Goal: Navigation & Orientation: Find specific page/section

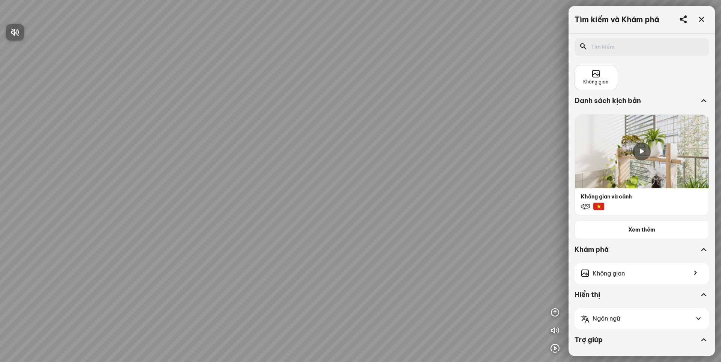
click at [589, 78] on div at bounding box center [360, 181] width 721 height 362
click at [589, 78] on icon at bounding box center [595, 73] width 9 height 9
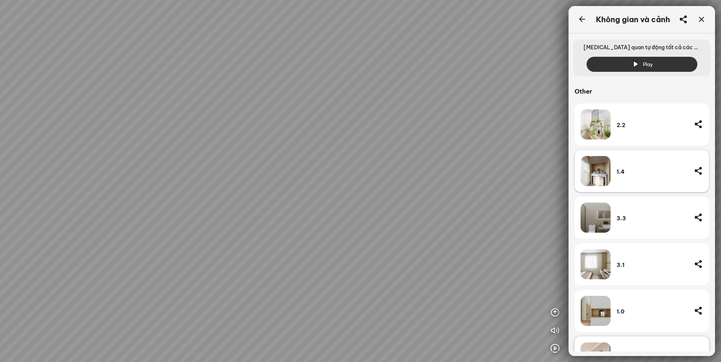
click at [589, 174] on img at bounding box center [595, 171] width 30 height 30
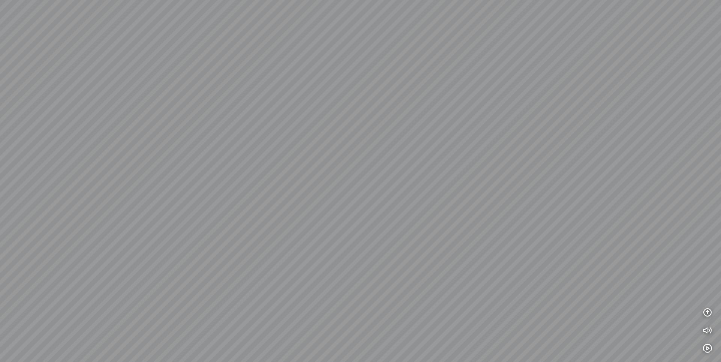
drag, startPoint x: 508, startPoint y: 274, endPoint x: 481, endPoint y: 187, distance: 91.7
click at [481, 187] on div at bounding box center [360, 181] width 721 height 362
drag, startPoint x: 508, startPoint y: 192, endPoint x: 181, endPoint y: 102, distance: 339.6
click at [235, 113] on div at bounding box center [360, 181] width 721 height 362
drag, startPoint x: 393, startPoint y: 142, endPoint x: 336, endPoint y: 215, distance: 93.4
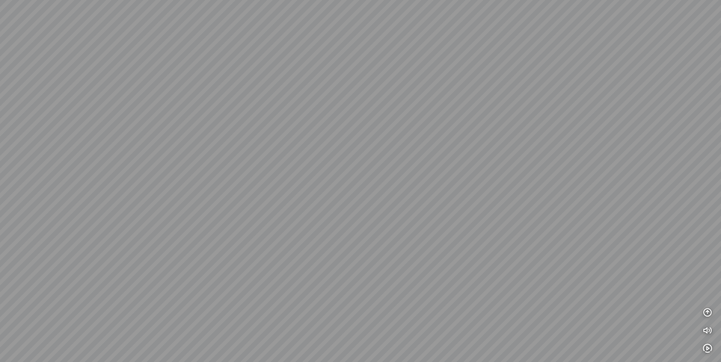
click at [336, 215] on div at bounding box center [360, 181] width 721 height 362
drag, startPoint x: 244, startPoint y: 148, endPoint x: 179, endPoint y: 136, distance: 65.3
click at [182, 137] on div at bounding box center [360, 181] width 721 height 362
drag, startPoint x: 336, startPoint y: 140, endPoint x: 137, endPoint y: 155, distance: 199.6
click at [137, 155] on div at bounding box center [360, 181] width 721 height 362
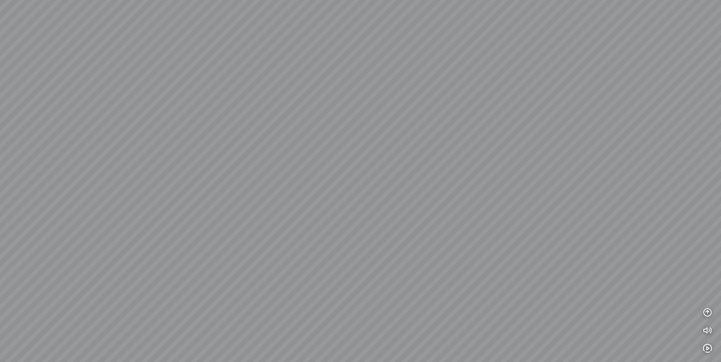
drag, startPoint x: 338, startPoint y: 160, endPoint x: 28, endPoint y: 139, distance: 310.8
click at [35, 142] on div at bounding box center [360, 181] width 721 height 362
drag, startPoint x: 340, startPoint y: 146, endPoint x: 41, endPoint y: 114, distance: 300.5
click at [43, 114] on div at bounding box center [360, 181] width 721 height 362
drag, startPoint x: 346, startPoint y: 124, endPoint x: 470, endPoint y: 274, distance: 194.1
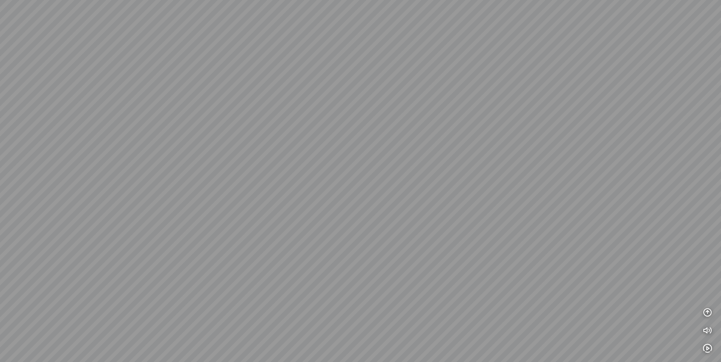
click at [470, 275] on div at bounding box center [360, 181] width 721 height 362
drag, startPoint x: 265, startPoint y: 147, endPoint x: 520, endPoint y: 200, distance: 260.3
click at [520, 200] on div at bounding box center [360, 181] width 721 height 362
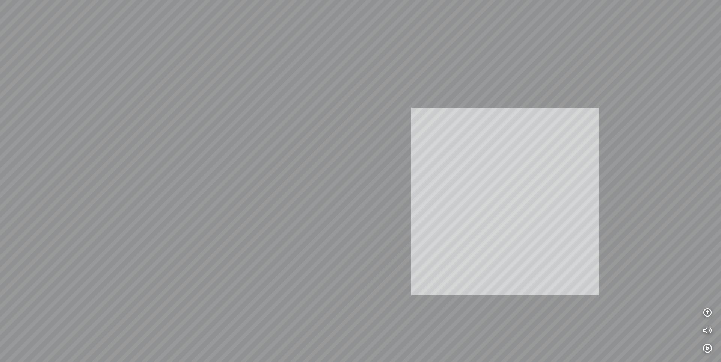
click at [544, 211] on div "INFO: krpano 1.20.8 (build 2020-09-15) INFO: HTML5/Desktop - Chrome 139.0 - Web…" at bounding box center [360, 181] width 721 height 362
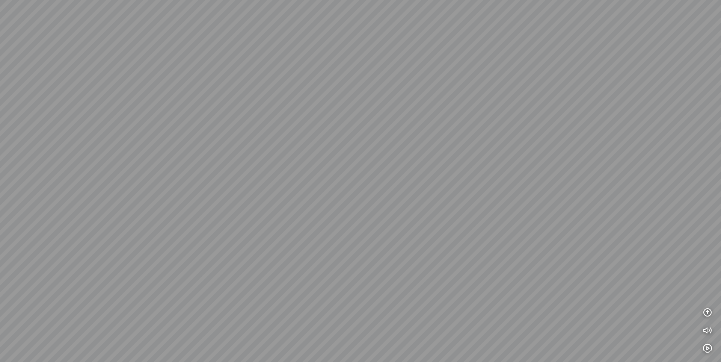
drag, startPoint x: 371, startPoint y: 174, endPoint x: 430, endPoint y: 221, distance: 75.3
click at [430, 221] on div at bounding box center [360, 181] width 721 height 362
drag, startPoint x: 402, startPoint y: 219, endPoint x: 359, endPoint y: 247, distance: 51.8
click at [359, 247] on div at bounding box center [360, 181] width 721 height 362
drag, startPoint x: 478, startPoint y: 246, endPoint x: 252, endPoint y: 179, distance: 235.3
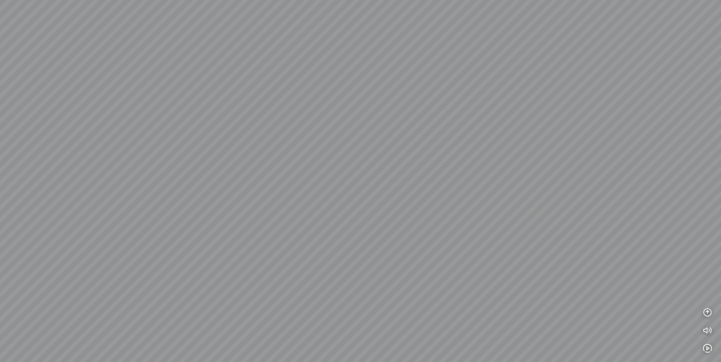
click at [288, 187] on div at bounding box center [360, 181] width 721 height 362
drag, startPoint x: 343, startPoint y: 245, endPoint x: 325, endPoint y: 245, distance: 18.0
click at [325, 245] on div at bounding box center [360, 181] width 721 height 362
click at [589, 319] on button "button" at bounding box center [707, 311] width 15 height 15
click at [589, 282] on button "button" at bounding box center [707, 275] width 15 height 15
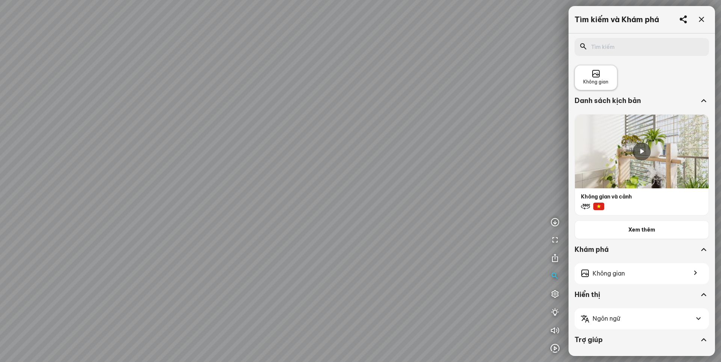
click at [586, 77] on div "Không gian" at bounding box center [595, 77] width 25 height 16
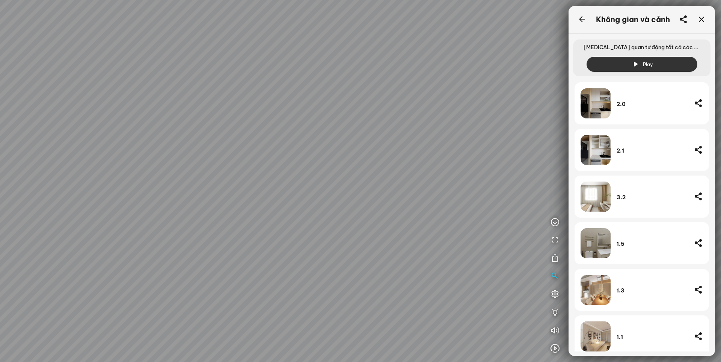
scroll to position [354, 0]
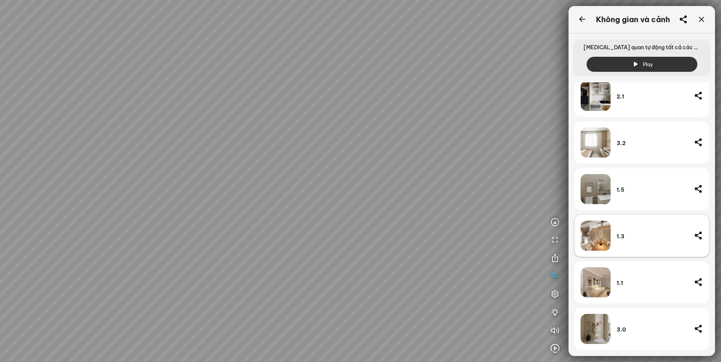
click at [589, 229] on div "1.3" at bounding box center [651, 235] width 71 height 30
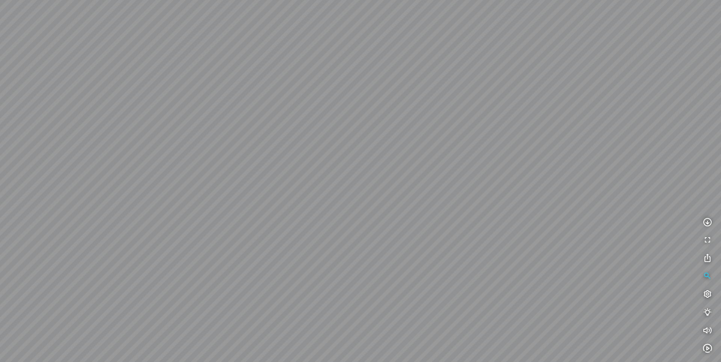
drag, startPoint x: 334, startPoint y: 244, endPoint x: 318, endPoint y: 150, distance: 95.7
click at [318, 150] on div at bounding box center [360, 181] width 721 height 362
drag, startPoint x: 362, startPoint y: 178, endPoint x: 393, endPoint y: 241, distance: 71.0
click at [393, 241] on div at bounding box center [360, 181] width 721 height 362
drag, startPoint x: 418, startPoint y: 216, endPoint x: 399, endPoint y: 220, distance: 19.4
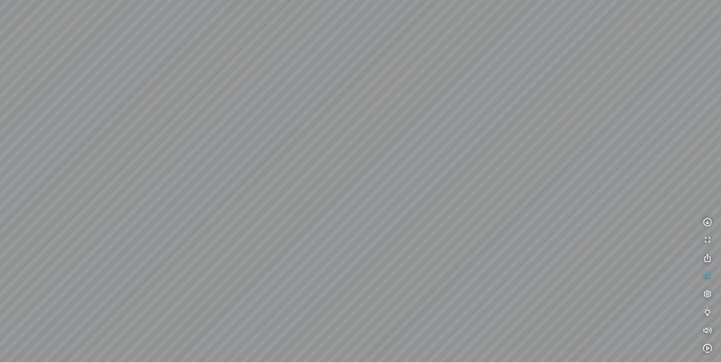
click at [399, 220] on div at bounding box center [360, 181] width 721 height 362
drag, startPoint x: 479, startPoint y: 254, endPoint x: 305, endPoint y: 211, distance: 179.4
click at [305, 211] on div at bounding box center [360, 181] width 721 height 362
drag, startPoint x: 387, startPoint y: 241, endPoint x: 357, endPoint y: 170, distance: 77.0
click at [357, 170] on div at bounding box center [360, 181] width 721 height 362
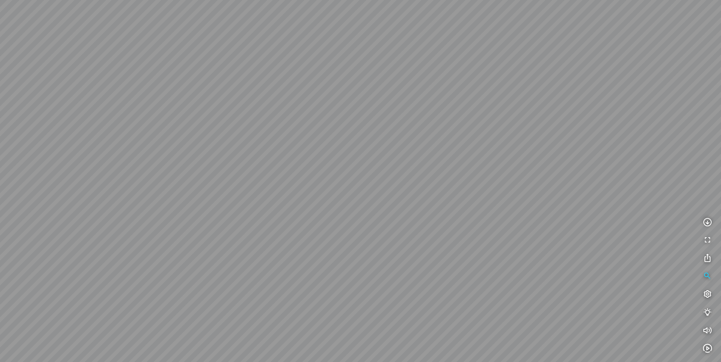
drag, startPoint x: 416, startPoint y: 218, endPoint x: 322, endPoint y: 214, distance: 93.6
click at [322, 214] on div at bounding box center [360, 181] width 721 height 362
click at [589, 274] on icon "button" at bounding box center [707, 275] width 9 height 9
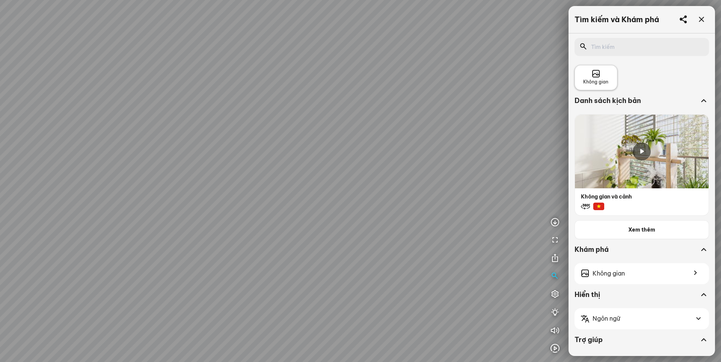
click at [585, 75] on div "Không gian" at bounding box center [595, 77] width 25 height 16
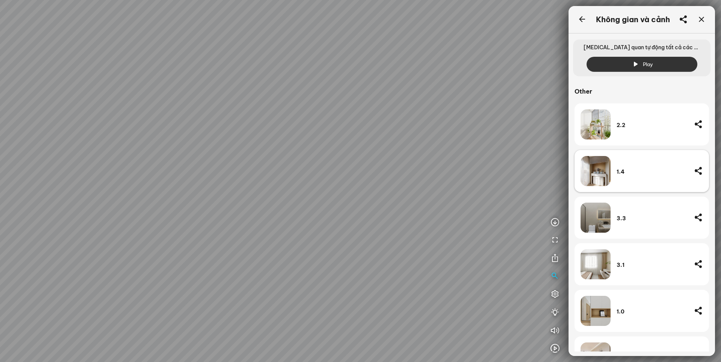
click at [589, 176] on div "1.4" at bounding box center [651, 171] width 71 height 30
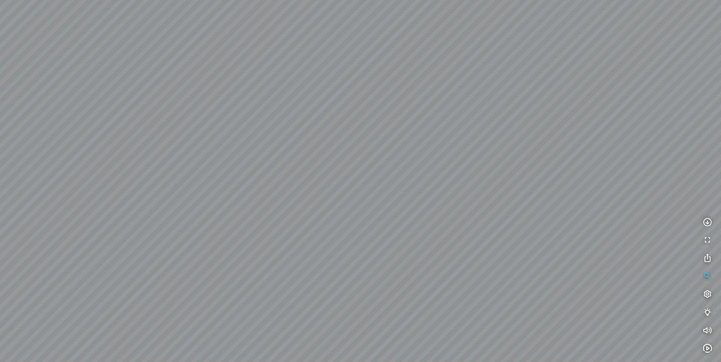
drag, startPoint x: 542, startPoint y: 273, endPoint x: 395, endPoint y: 191, distance: 168.9
click at [395, 191] on div at bounding box center [360, 181] width 721 height 362
drag, startPoint x: 437, startPoint y: 196, endPoint x: 422, endPoint y: 221, distance: 29.4
click at [422, 221] on div at bounding box center [360, 181] width 721 height 362
click at [589, 277] on icon "button" at bounding box center [707, 275] width 9 height 9
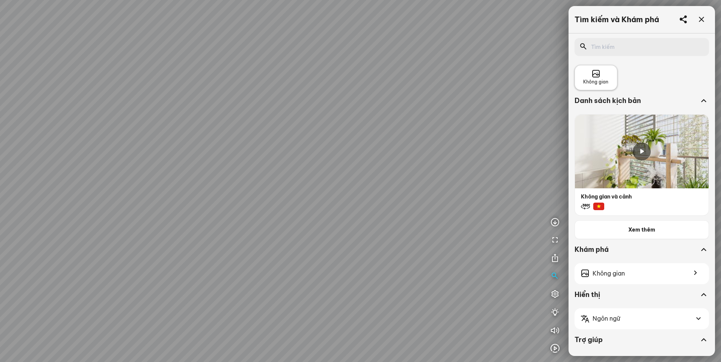
click at [589, 69] on div "Không gian" at bounding box center [595, 77] width 43 height 25
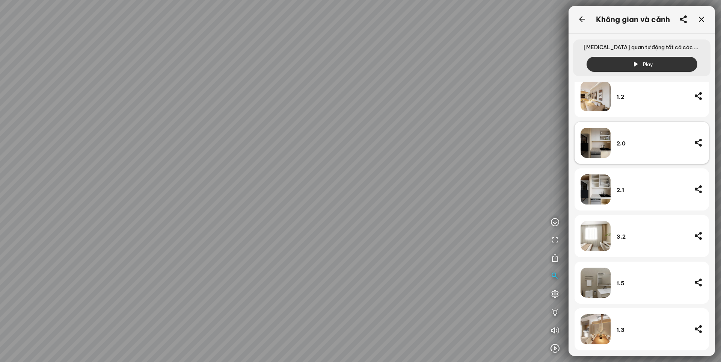
scroll to position [263, 0]
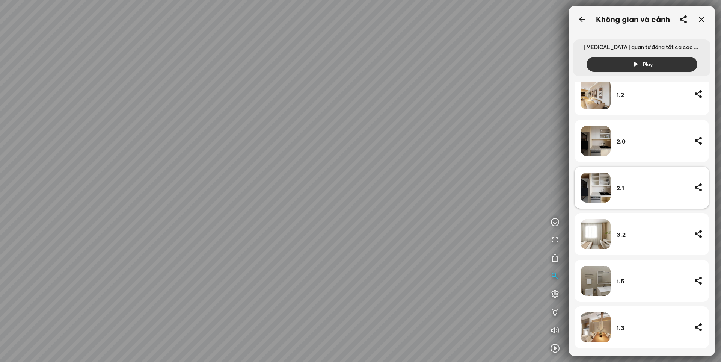
click at [589, 194] on div "2.1" at bounding box center [651, 187] width 71 height 30
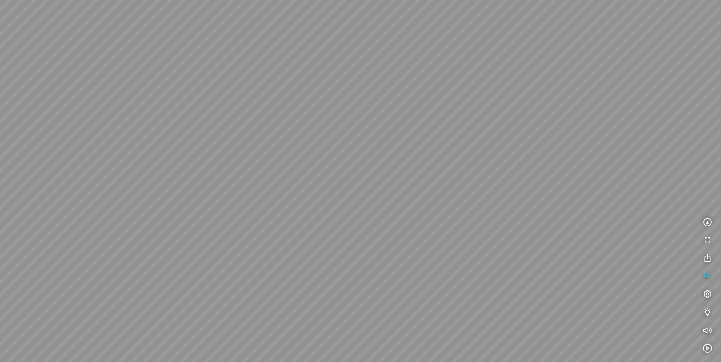
drag, startPoint x: 551, startPoint y: 249, endPoint x: 343, endPoint y: 203, distance: 213.5
click at [343, 203] on div at bounding box center [360, 181] width 721 height 362
drag, startPoint x: 460, startPoint y: 209, endPoint x: 445, endPoint y: 214, distance: 16.1
click at [445, 214] on div at bounding box center [360, 181] width 721 height 362
click at [589, 277] on icon "button" at bounding box center [707, 275] width 9 height 9
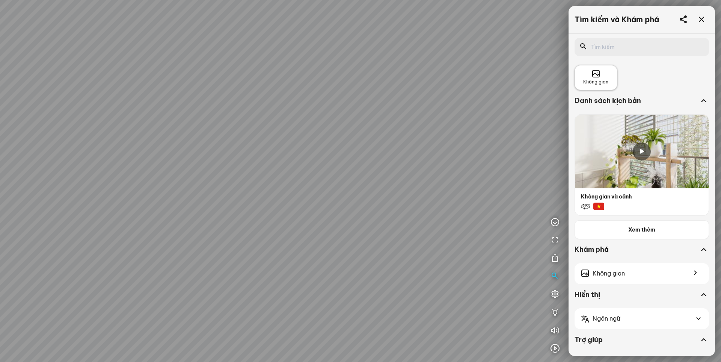
click at [589, 80] on span "Không gian" at bounding box center [595, 81] width 25 height 7
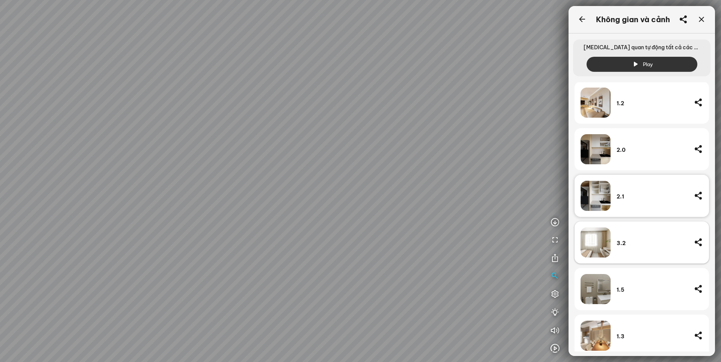
scroll to position [242, 0]
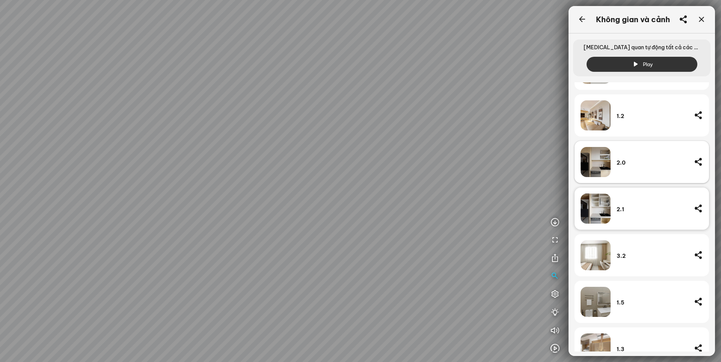
click at [589, 162] on div "2.0" at bounding box center [651, 162] width 71 height 7
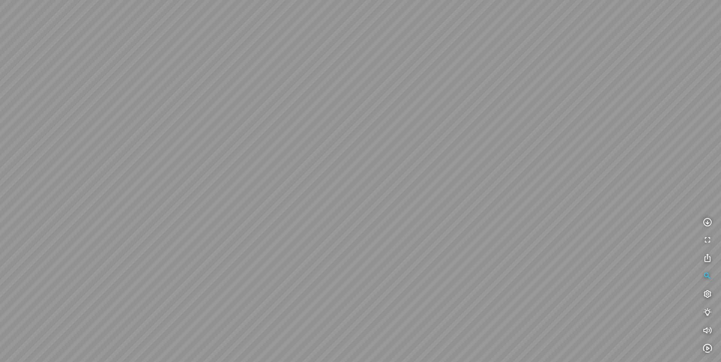
drag, startPoint x: 526, startPoint y: 256, endPoint x: 349, endPoint y: 214, distance: 181.3
click at [349, 214] on div at bounding box center [360, 181] width 721 height 362
drag, startPoint x: 492, startPoint y: 228, endPoint x: 463, endPoint y: 232, distance: 29.3
click at [463, 232] on div at bounding box center [360, 181] width 721 height 362
drag, startPoint x: 499, startPoint y: 198, endPoint x: 487, endPoint y: 230, distance: 34.6
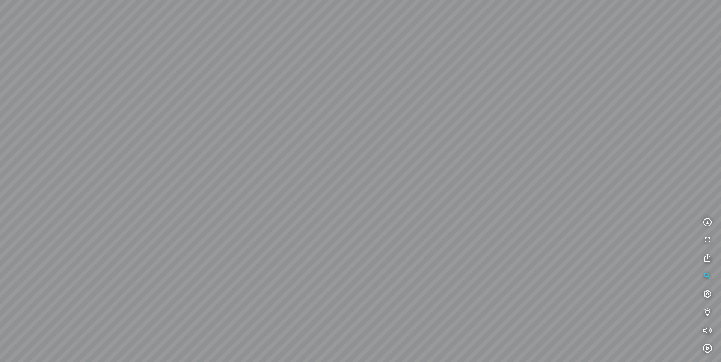
click at [487, 230] on div at bounding box center [360, 181] width 721 height 362
drag, startPoint x: 471, startPoint y: 218, endPoint x: 506, endPoint y: 220, distance: 35.7
click at [506, 220] on div at bounding box center [360, 181] width 721 height 362
click at [589, 277] on icon "button" at bounding box center [707, 275] width 9 height 9
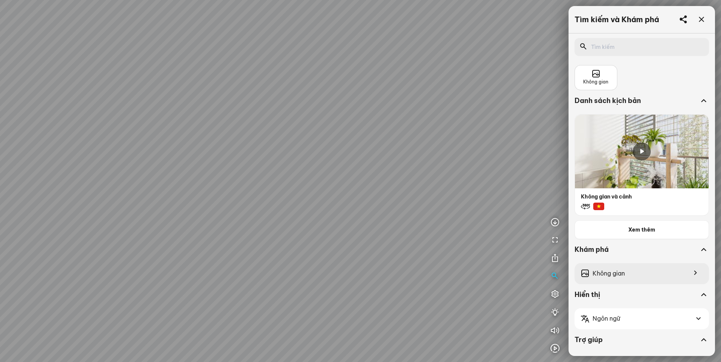
click at [589, 274] on span "Không gian" at bounding box center [608, 272] width 32 height 9
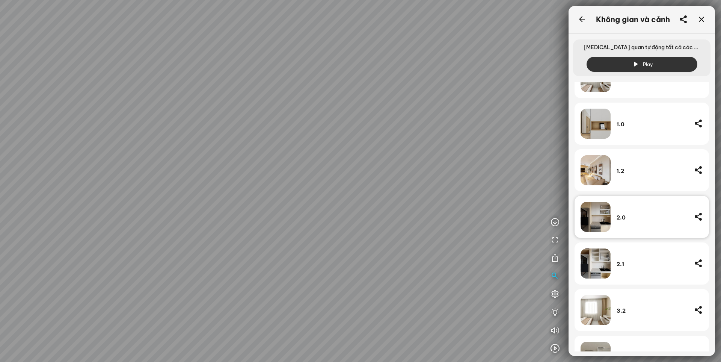
scroll to position [337, 0]
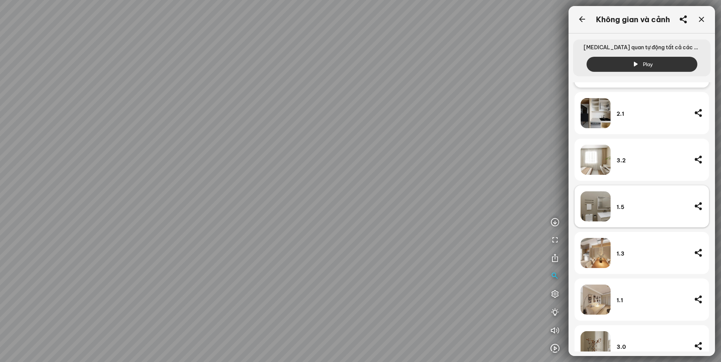
click at [589, 209] on div "1.5" at bounding box center [641, 206] width 134 height 42
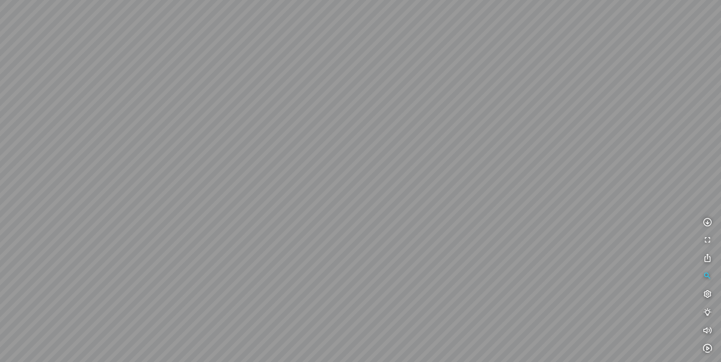
drag, startPoint x: 414, startPoint y: 268, endPoint x: 421, endPoint y: 121, distance: 147.3
click at [420, 117] on div at bounding box center [360, 181] width 721 height 362
drag, startPoint x: 472, startPoint y: 184, endPoint x: 449, endPoint y: 201, distance: 28.8
click at [449, 201] on div at bounding box center [360, 181] width 721 height 362
drag, startPoint x: 318, startPoint y: 262, endPoint x: 299, endPoint y: 229, distance: 37.5
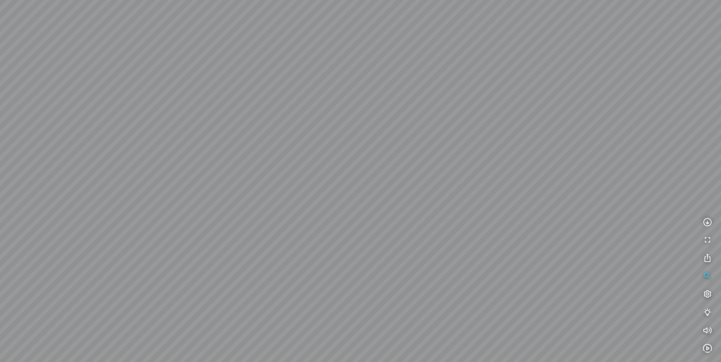
click at [299, 229] on div at bounding box center [360, 181] width 721 height 362
drag, startPoint x: 336, startPoint y: 204, endPoint x: 337, endPoint y: 197, distance: 7.6
click at [337, 197] on div at bounding box center [360, 181] width 721 height 362
drag, startPoint x: 420, startPoint y: 221, endPoint x: 361, endPoint y: 226, distance: 59.1
click at [361, 226] on div at bounding box center [360, 181] width 721 height 362
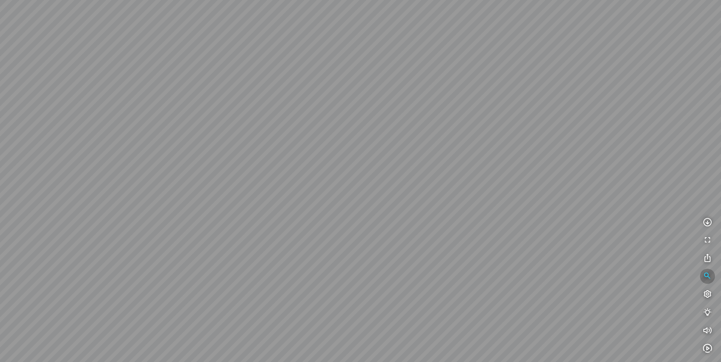
click at [589, 275] on icon "button" at bounding box center [707, 275] width 9 height 9
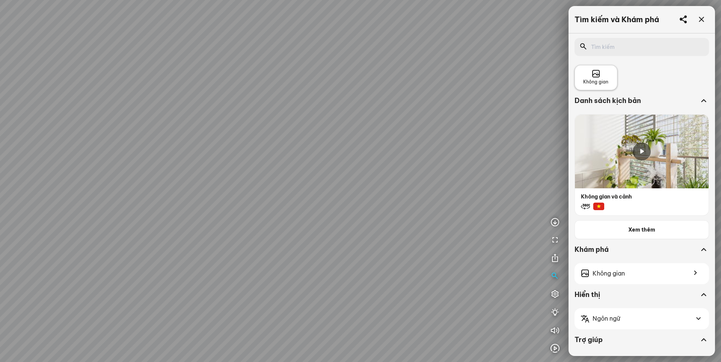
click at [589, 84] on span "Không gian" at bounding box center [595, 81] width 25 height 7
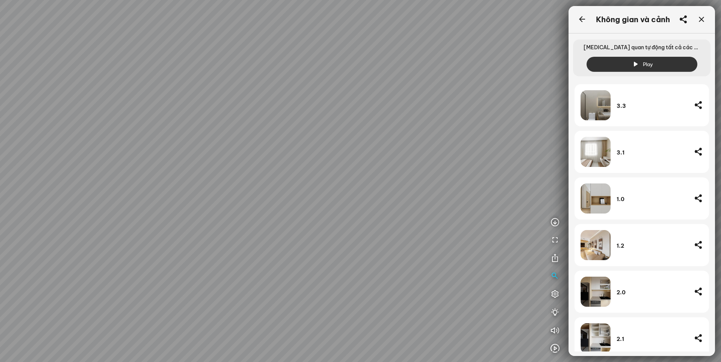
scroll to position [113, 0]
click at [589, 151] on div "3.1" at bounding box center [651, 152] width 71 height 7
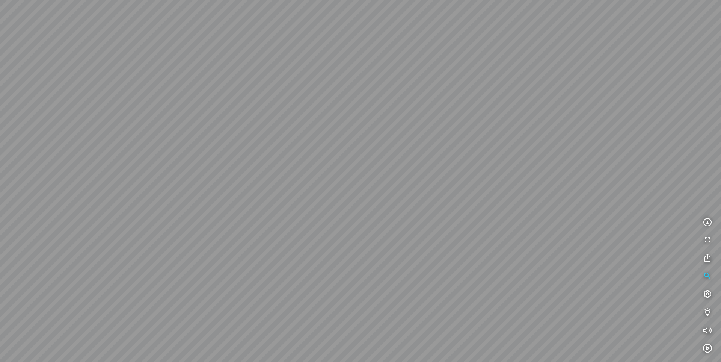
drag, startPoint x: 306, startPoint y: 306, endPoint x: 515, endPoint y: 118, distance: 280.7
click at [495, 130] on div at bounding box center [360, 181] width 721 height 362
drag, startPoint x: 369, startPoint y: 176, endPoint x: 578, endPoint y: 128, distance: 214.2
click at [574, 125] on div at bounding box center [360, 181] width 721 height 362
drag, startPoint x: 471, startPoint y: 108, endPoint x: 589, endPoint y: 217, distance: 160.7
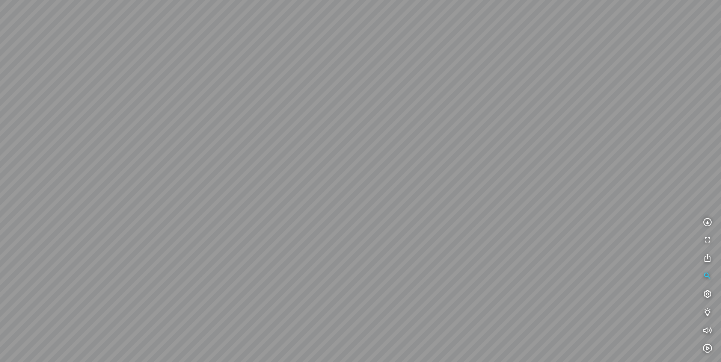
click at [589, 209] on div at bounding box center [360, 181] width 721 height 362
drag, startPoint x: 375, startPoint y: 190, endPoint x: 221, endPoint y: 189, distance: 153.2
click at [223, 189] on div at bounding box center [360, 181] width 721 height 362
drag, startPoint x: 303, startPoint y: 176, endPoint x: 355, endPoint y: 172, distance: 52.3
click at [355, 172] on div at bounding box center [360, 181] width 721 height 362
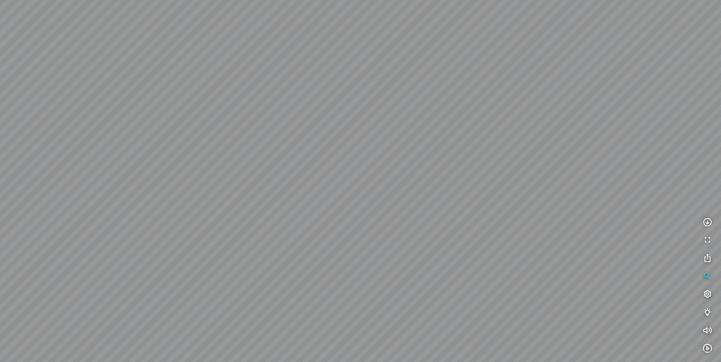
drag, startPoint x: 286, startPoint y: 222, endPoint x: 107, endPoint y: 196, distance: 181.0
click at [136, 198] on div at bounding box center [360, 181] width 721 height 362
drag, startPoint x: 170, startPoint y: 209, endPoint x: 116, endPoint y: 211, distance: 54.1
click at [115, 211] on div at bounding box center [360, 181] width 721 height 362
drag, startPoint x: 339, startPoint y: 220, endPoint x: 198, endPoint y: 214, distance: 141.3
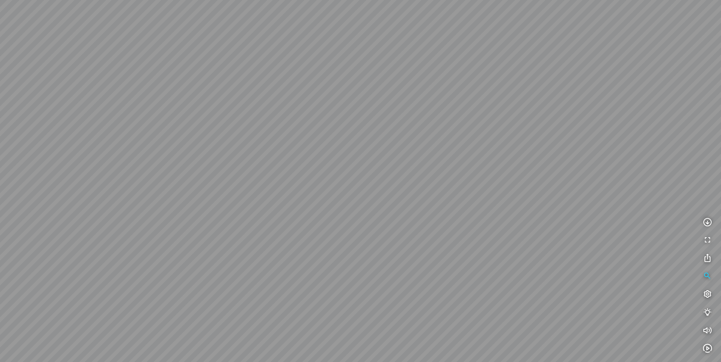
click at [198, 214] on div at bounding box center [360, 181] width 721 height 362
click at [589, 276] on icon "button" at bounding box center [707, 275] width 9 height 9
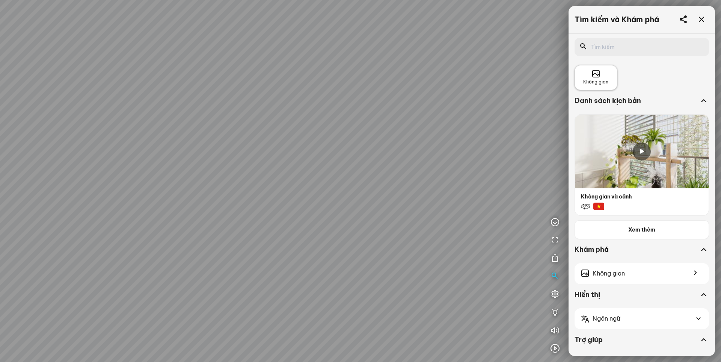
click at [589, 77] on div "Không gian" at bounding box center [595, 77] width 25 height 16
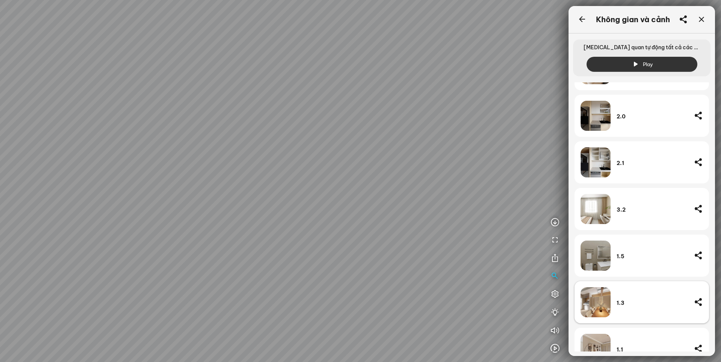
scroll to position [348, 0]
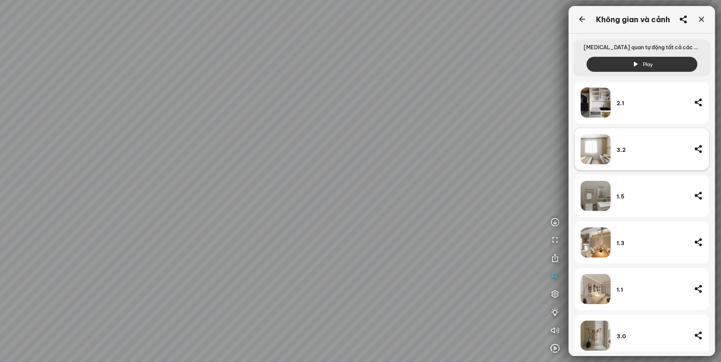
click at [589, 151] on div "3.2" at bounding box center [651, 149] width 71 height 7
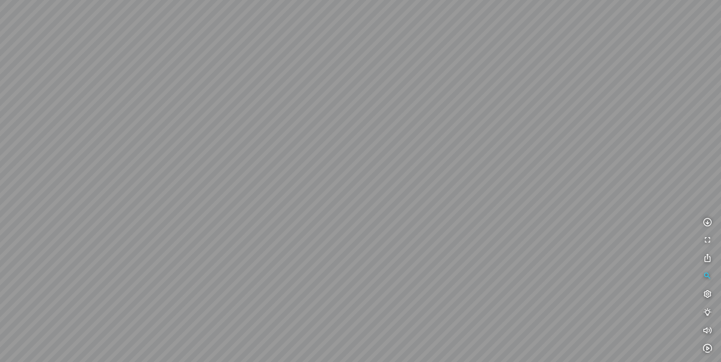
drag, startPoint x: 332, startPoint y: 243, endPoint x: 428, endPoint y: 44, distance: 220.6
click at [418, 65] on div at bounding box center [360, 181] width 721 height 362
drag, startPoint x: 503, startPoint y: 86, endPoint x: 73, endPoint y: 89, distance: 429.8
click at [76, 89] on div at bounding box center [360, 181] width 721 height 362
drag, startPoint x: 362, startPoint y: 109, endPoint x: 169, endPoint y: 128, distance: 193.9
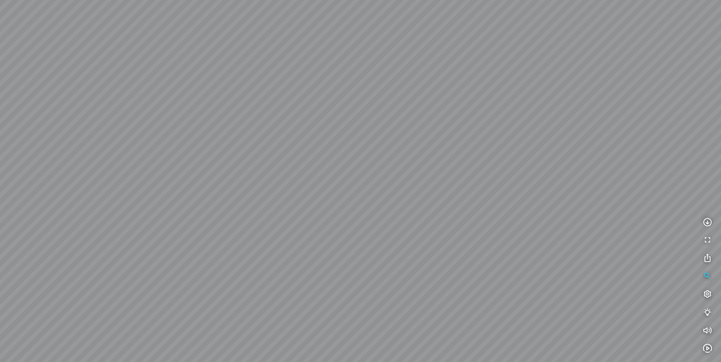
click at [169, 128] on div at bounding box center [360, 181] width 721 height 362
drag, startPoint x: 292, startPoint y: 111, endPoint x: 68, endPoint y: 133, distance: 225.5
click at [68, 133] on div at bounding box center [360, 181] width 721 height 362
drag, startPoint x: 242, startPoint y: 100, endPoint x: 100, endPoint y: 139, distance: 147.3
click at [0, 145] on html "INFO: krpano 1.20.8 (build 2020-09-15) INFO: HTML5/Desktop - Chrome 139.0 - Web…" at bounding box center [360, 181] width 721 height 362
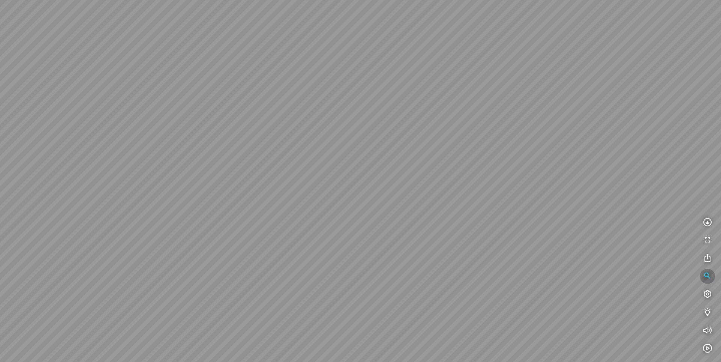
click at [589, 274] on button "button" at bounding box center [707, 275] width 15 height 15
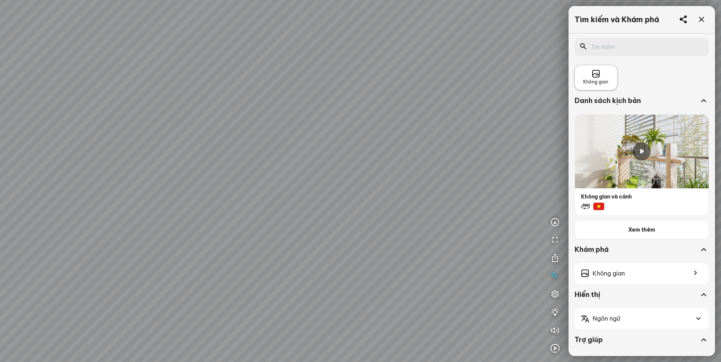
click at [589, 77] on div "Không gian" at bounding box center [595, 77] width 25 height 16
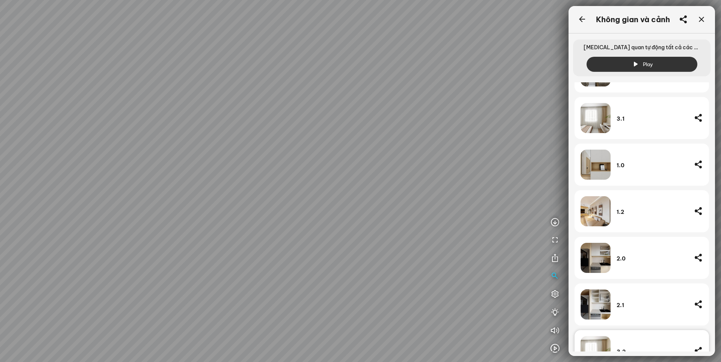
scroll to position [280, 0]
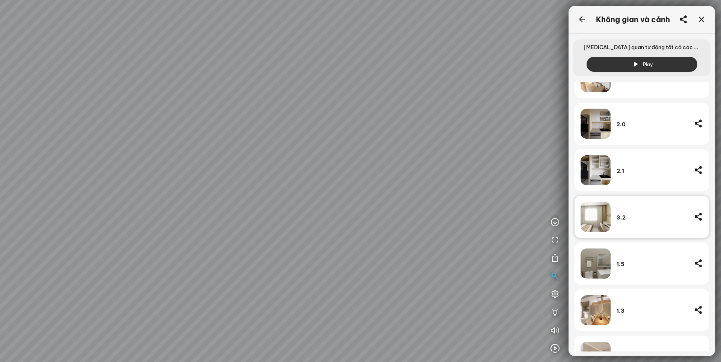
drag, startPoint x: 388, startPoint y: 169, endPoint x: 337, endPoint y: 169, distance: 50.3
click at [337, 169] on div at bounding box center [360, 181] width 721 height 362
drag, startPoint x: 429, startPoint y: 170, endPoint x: 400, endPoint y: 172, distance: 29.3
click at [438, 172] on div at bounding box center [360, 181] width 721 height 362
drag, startPoint x: 415, startPoint y: 164, endPoint x: 526, endPoint y: 173, distance: 111.9
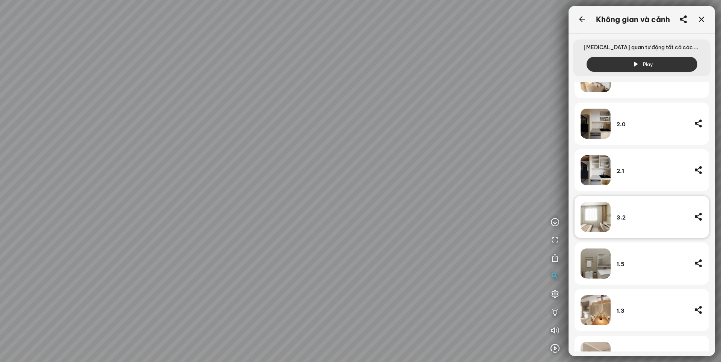
click at [495, 170] on div at bounding box center [360, 181] width 721 height 362
drag, startPoint x: 265, startPoint y: 113, endPoint x: 371, endPoint y: 159, distance: 115.5
click at [352, 153] on div at bounding box center [360, 181] width 721 height 362
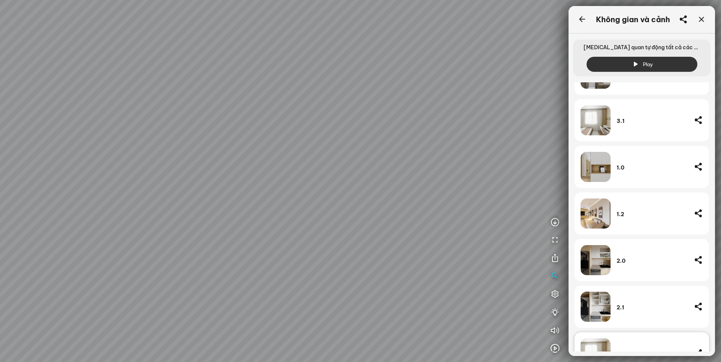
scroll to position [150, 0]
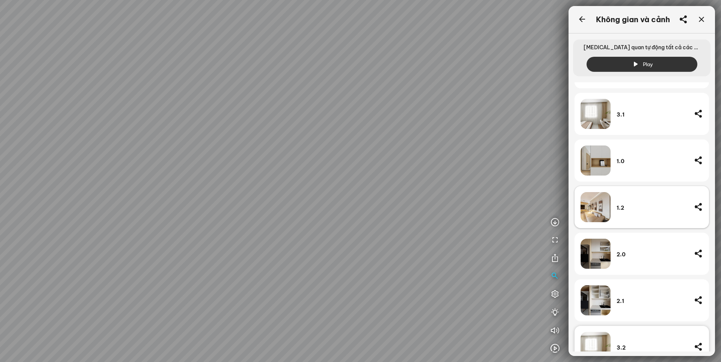
click at [589, 209] on div "1.2" at bounding box center [651, 207] width 71 height 7
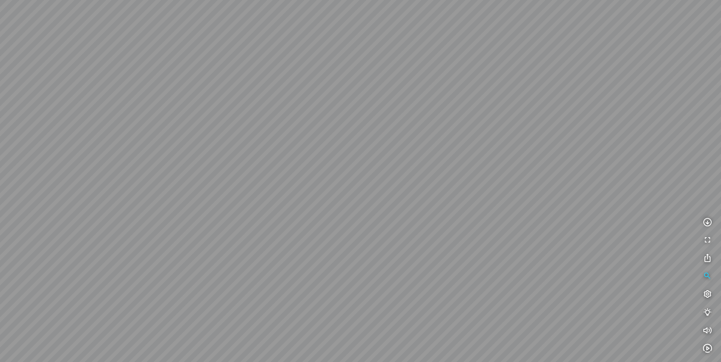
drag, startPoint x: 305, startPoint y: 227, endPoint x: 508, endPoint y: 188, distance: 206.9
click at [508, 188] on div at bounding box center [360, 181] width 721 height 362
drag, startPoint x: 393, startPoint y: 189, endPoint x: 434, endPoint y: 184, distance: 41.3
click at [434, 184] on div at bounding box center [360, 181] width 721 height 362
drag, startPoint x: 488, startPoint y: 171, endPoint x: 446, endPoint y: 205, distance: 53.4
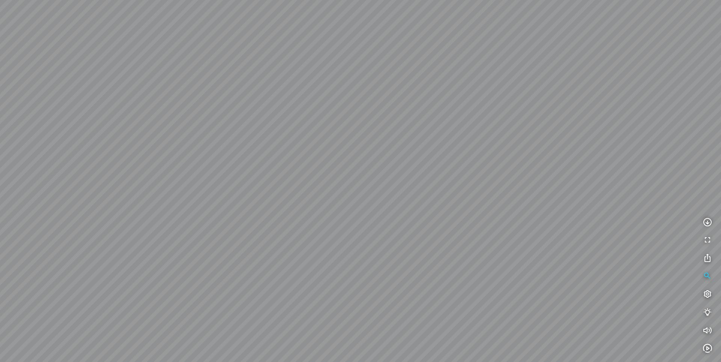
click at [446, 205] on div at bounding box center [360, 181] width 721 height 362
click at [493, 206] on div at bounding box center [360, 181] width 721 height 362
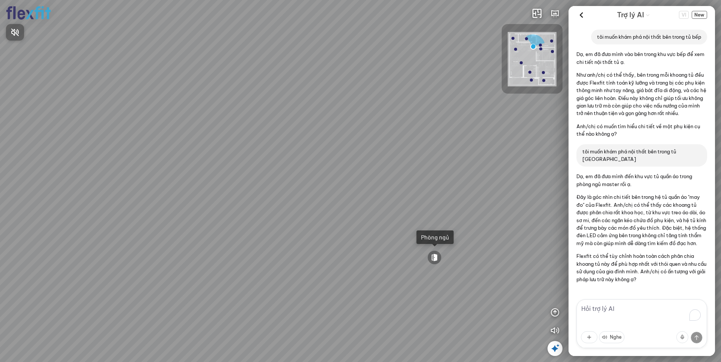
scroll to position [7, 0]
drag, startPoint x: 469, startPoint y: 178, endPoint x: 334, endPoint y: 166, distance: 135.0
click at [334, 166] on div at bounding box center [360, 181] width 721 height 362
drag, startPoint x: 326, startPoint y: 176, endPoint x: 459, endPoint y: 147, distance: 136.5
click at [459, 147] on div "Bếp WC Phòng ngủ master Phòng ngủ Phòng ngủ" at bounding box center [360, 181] width 721 height 362
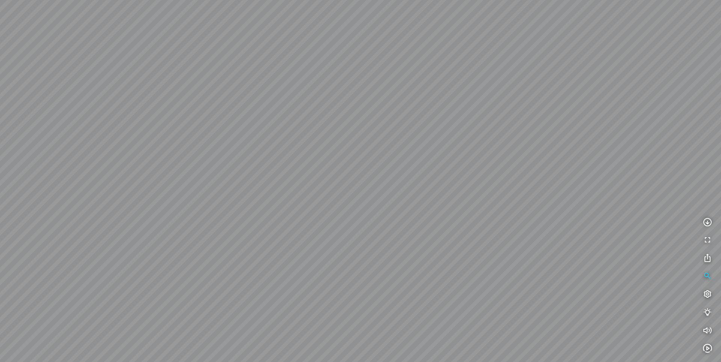
drag, startPoint x: 416, startPoint y: 222, endPoint x: 225, endPoint y: 205, distance: 191.9
click at [225, 205] on div at bounding box center [360, 181] width 721 height 362
drag, startPoint x: 354, startPoint y: 168, endPoint x: 280, endPoint y: 220, distance: 90.2
click at [280, 220] on div at bounding box center [360, 181] width 721 height 362
drag, startPoint x: 291, startPoint y: 95, endPoint x: 390, endPoint y: 98, distance: 99.1
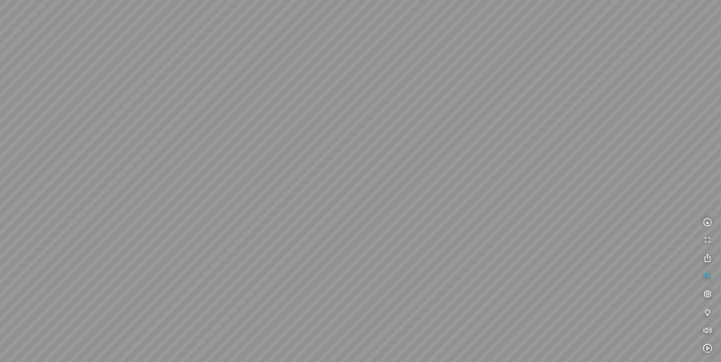
click at [390, 98] on div at bounding box center [360, 181] width 721 height 362
drag, startPoint x: 309, startPoint y: 182, endPoint x: 375, endPoint y: 128, distance: 85.8
click at [375, 128] on div at bounding box center [360, 181] width 721 height 362
drag, startPoint x: 277, startPoint y: 177, endPoint x: 335, endPoint y: 144, distance: 67.2
click at [334, 145] on div at bounding box center [360, 181] width 721 height 362
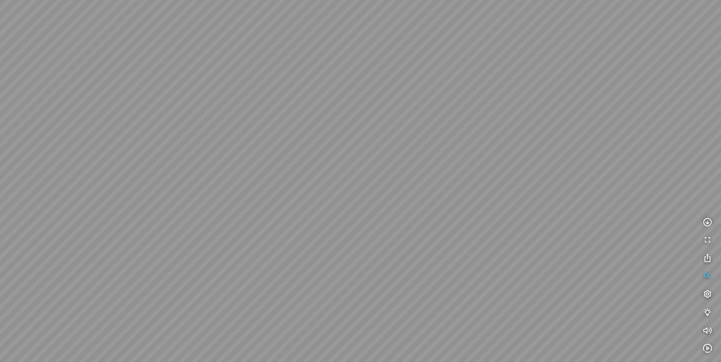
drag, startPoint x: 225, startPoint y: 149, endPoint x: 372, endPoint y: 127, distance: 149.1
click at [338, 127] on div at bounding box center [360, 181] width 721 height 362
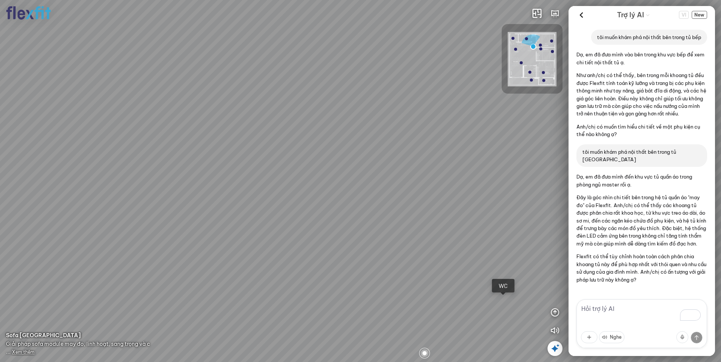
scroll to position [7, 0]
drag, startPoint x: 161, startPoint y: 137, endPoint x: 306, endPoint y: 119, distance: 146.1
click at [306, 119] on div "Bếp WC Phòng ngủ master Phòng ngủ Phòng ngủ" at bounding box center [360, 181] width 721 height 362
drag, startPoint x: 377, startPoint y: 147, endPoint x: 353, endPoint y: 234, distance: 90.1
click at [353, 234] on div "Bếp WC Phòng ngủ master Phòng ngủ Phòng ngủ" at bounding box center [360, 181] width 721 height 362
